Goal: Task Accomplishment & Management: Use online tool/utility

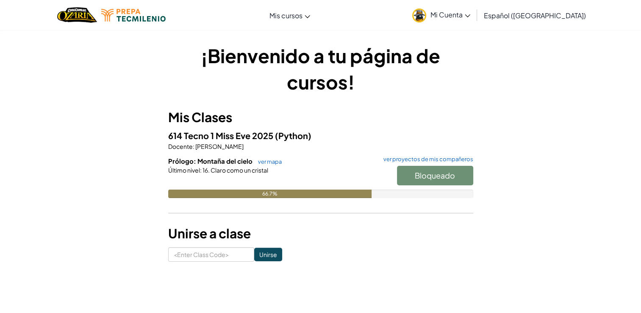
click at [406, 182] on div "Bloqueado" at bounding box center [430, 178] width 85 height 24
click at [417, 161] on link "ver proyectos de mis compañeros" at bounding box center [426, 159] width 94 height 6
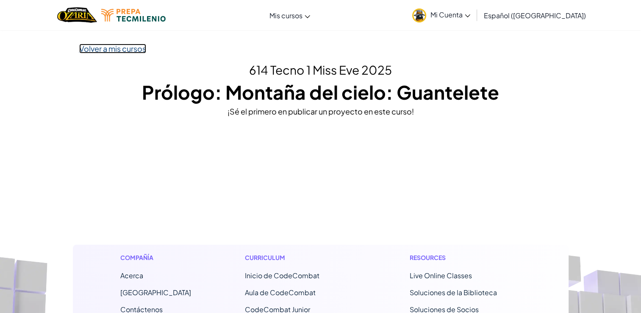
click at [138, 48] on link "Volver a mis cursos" at bounding box center [112, 49] width 67 height 10
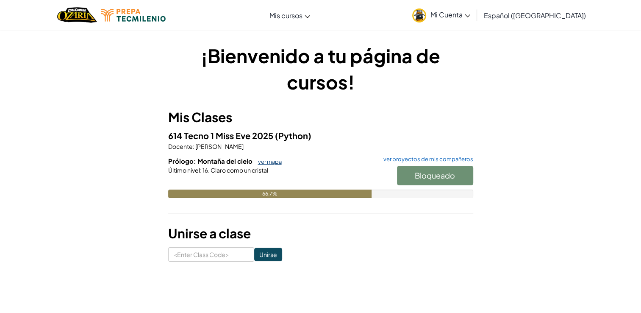
click at [268, 159] on link "ver mapa" at bounding box center [268, 161] width 28 height 7
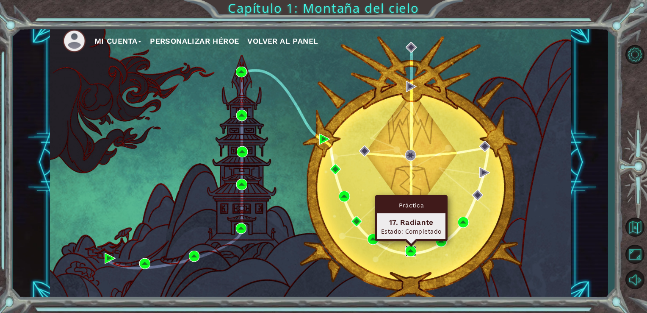
click at [413, 251] on img at bounding box center [410, 250] width 11 height 11
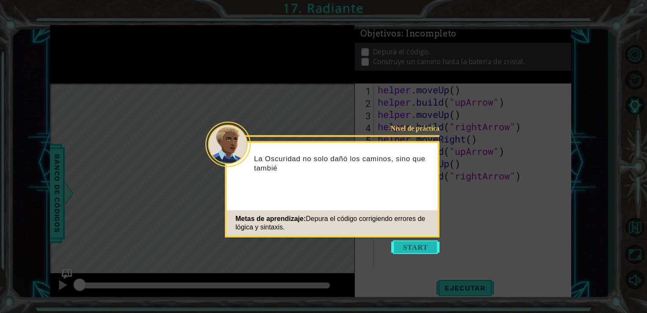
click at [411, 243] on button "Start" at bounding box center [415, 247] width 48 height 14
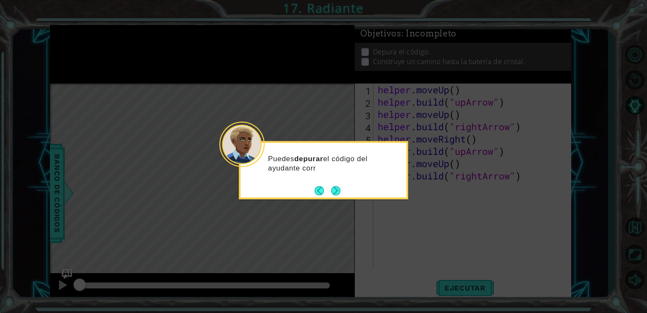
click at [336, 180] on div "Puedes depurar el código del ayudante corr" at bounding box center [324, 167] width 166 height 43
click at [339, 196] on footer at bounding box center [328, 191] width 26 height 13
click at [335, 191] on button "Next" at bounding box center [335, 190] width 9 height 9
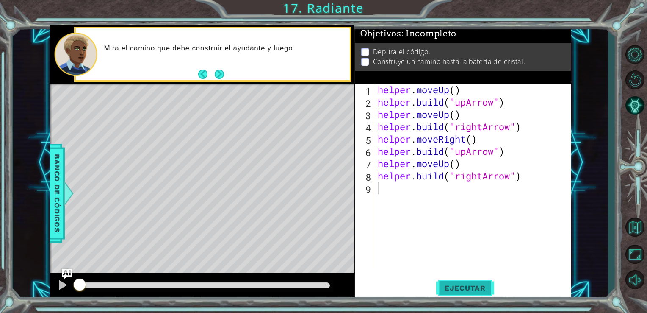
click at [466, 292] on span "Ejecutar" at bounding box center [465, 287] width 58 height 8
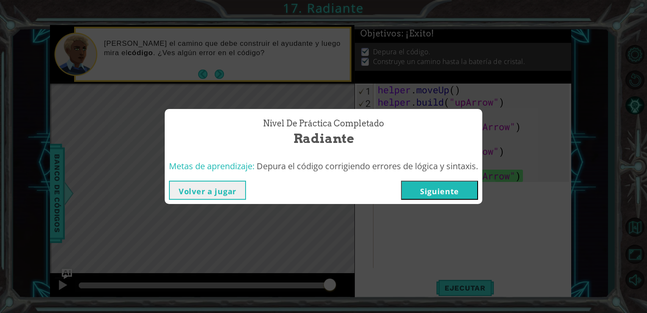
click at [225, 189] on button "Volver a jugar" at bounding box center [207, 189] width 77 height 19
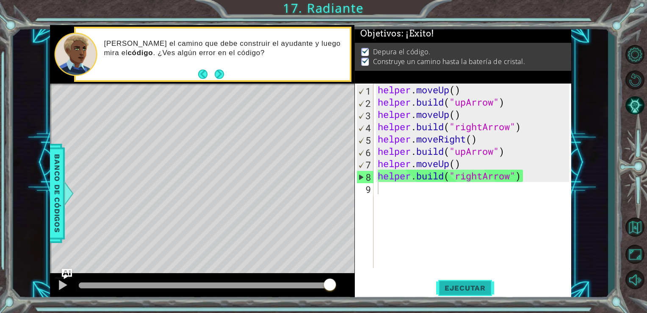
click at [478, 282] on button "Ejecutar" at bounding box center [465, 288] width 58 height 22
